Goal: Use online tool/utility

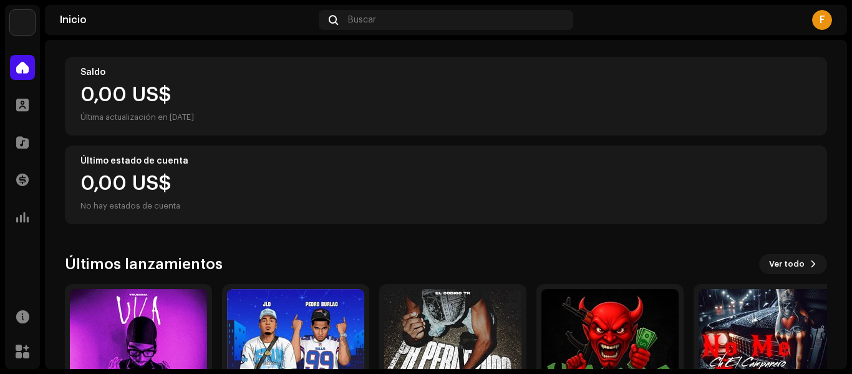
scroll to position [160, 0]
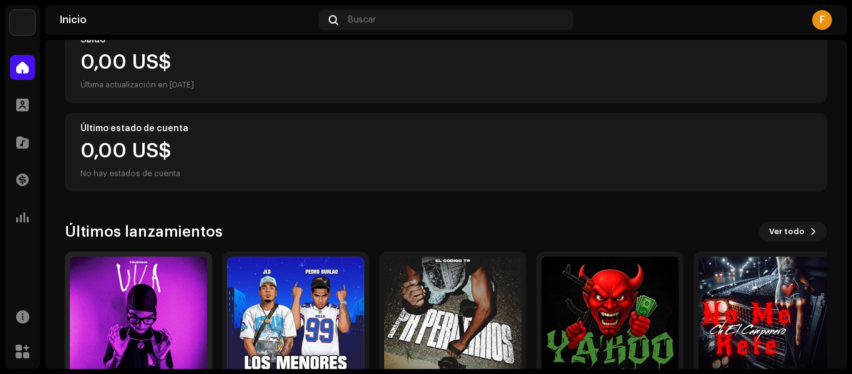
click at [91, 258] on img at bounding box center [138, 324] width 137 height 137
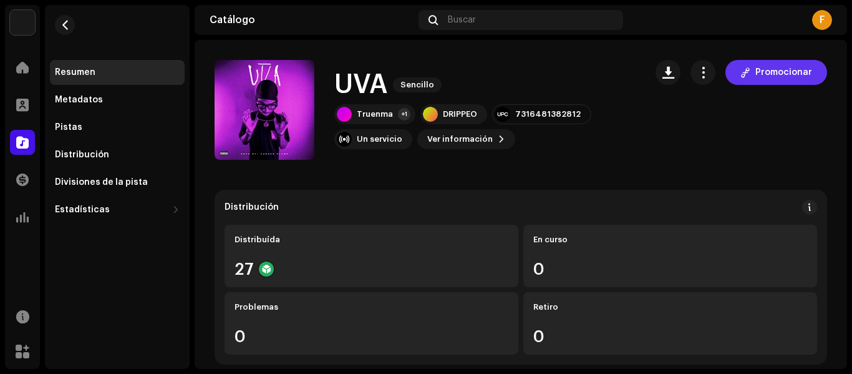
click at [740, 76] on span at bounding box center [745, 72] width 10 height 10
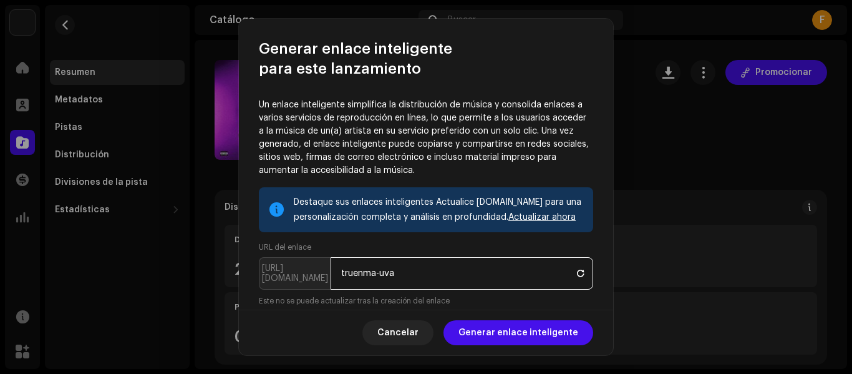
drag, startPoint x: 382, startPoint y: 274, endPoint x: 323, endPoint y: 276, distance: 58.6
click at [323, 276] on p-inputgroup "[URL][DOMAIN_NAME] truenma-uva" at bounding box center [426, 273] width 334 height 32
drag, startPoint x: 374, startPoint y: 275, endPoint x: 311, endPoint y: 274, distance: 63.6
click at [311, 274] on p-inputgroup "[URL][DOMAIN_NAME] uva" at bounding box center [426, 273] width 334 height 32
type input "UVA"
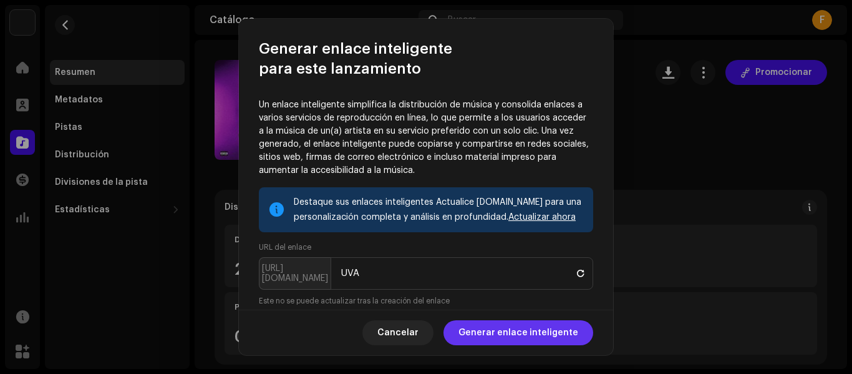
click at [509, 334] on span "Generar enlace inteligente" at bounding box center [518, 332] width 120 height 25
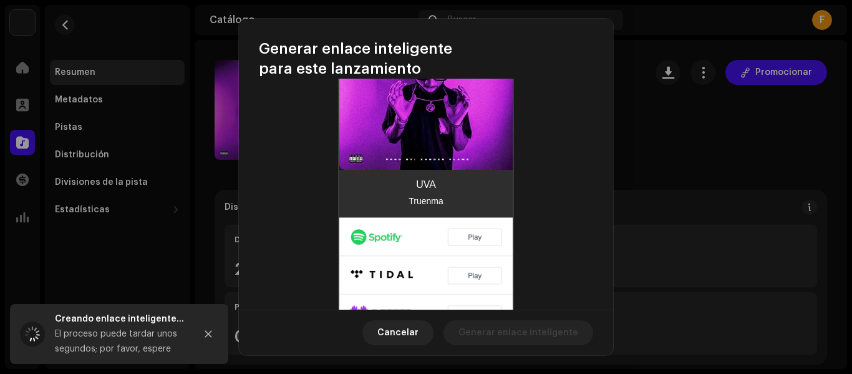
scroll to position [388, 0]
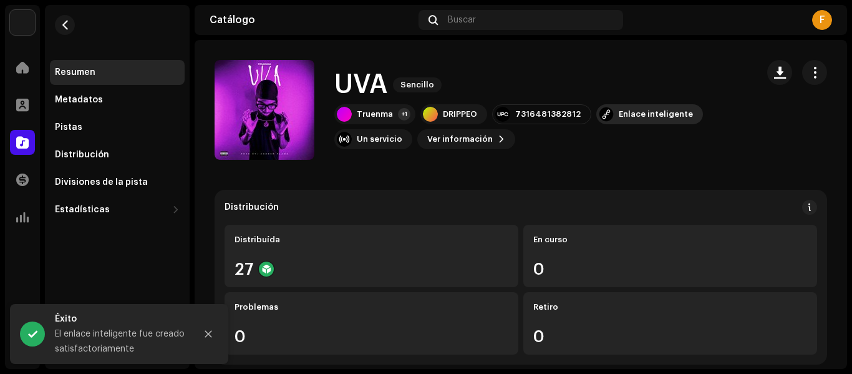
click at [637, 118] on div "Enlace inteligente" at bounding box center [656, 114] width 74 height 10
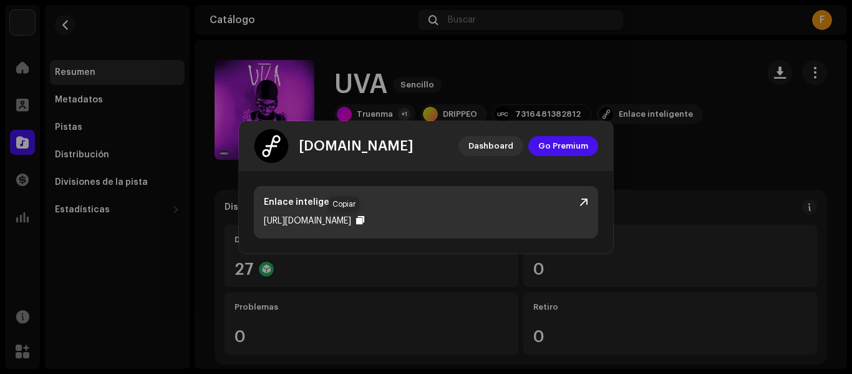
click at [356, 219] on div at bounding box center [360, 220] width 8 height 10
click at [356, 216] on div at bounding box center [360, 220] width 8 height 10
